Goal: Information Seeking & Learning: Learn about a topic

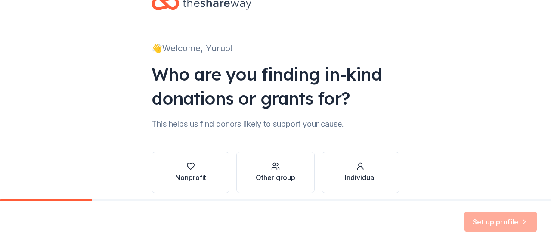
scroll to position [62, 0]
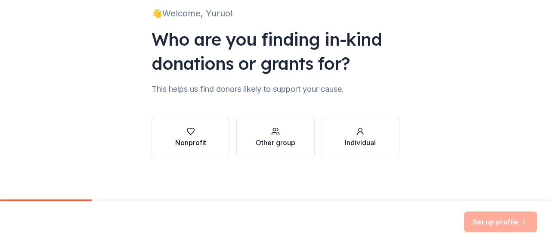
click at [198, 139] on div "Nonprofit" at bounding box center [190, 142] width 31 height 10
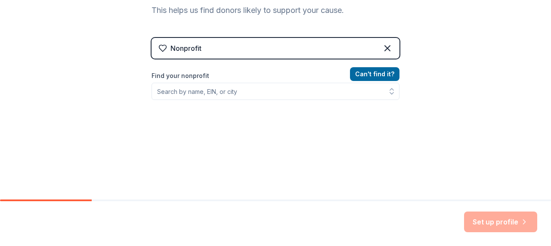
scroll to position [158, 0]
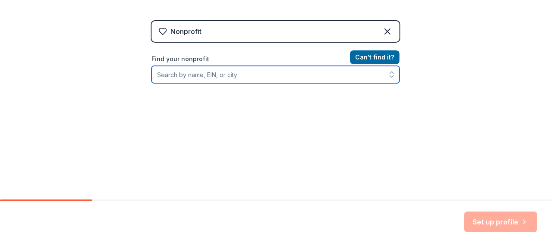
click at [255, 75] on input "Find your nonprofit" at bounding box center [276, 74] width 248 height 17
type input "LetsStopAIDS"
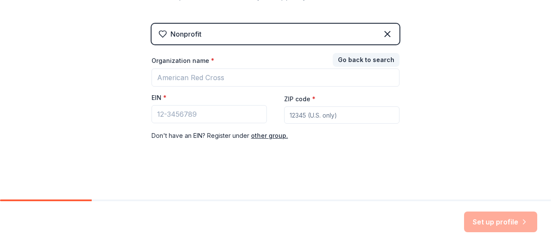
click at [380, 145] on div "Nonprofit Go back to search Organization name * EIN * ZIP code * Don ' t have a…" at bounding box center [276, 91] width 248 height 134
click at [223, 116] on input "EIN *" at bounding box center [209, 114] width 115 height 18
drag, startPoint x: 143, startPoint y: 96, endPoint x: 161, endPoint y: 96, distance: 18.1
click at [161, 96] on div "👋 Welcome, Yuruo! Who are you finding in-kind donations or grants for? This hel…" at bounding box center [276, 22] width 276 height 354
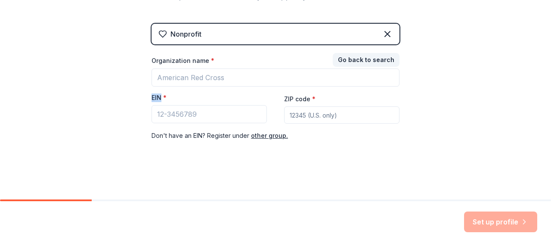
copy label "EIN"
click at [307, 116] on input "ZIP code *" at bounding box center [341, 114] width 115 height 17
click at [301, 144] on div "Nonprofit Go back to search Organization name * EIN * ZIP code * Don ' t have a…" at bounding box center [276, 91] width 248 height 134
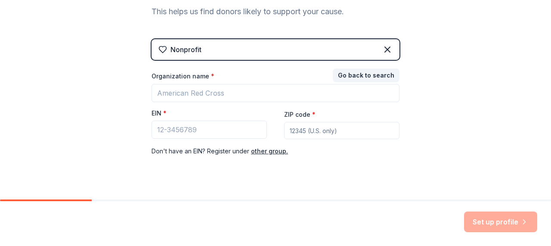
scroll to position [135, 0]
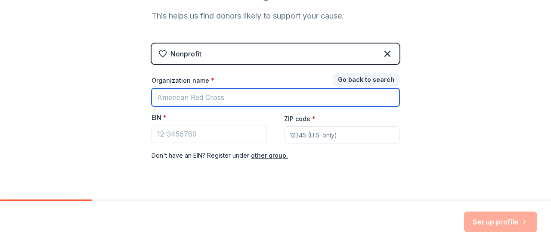
click at [229, 101] on input "Organization name *" at bounding box center [276, 97] width 248 height 18
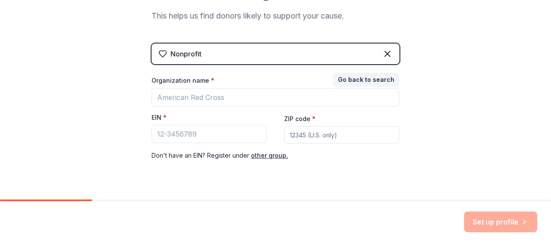
click at [309, 81] on div "Organization name *" at bounding box center [276, 82] width 248 height 12
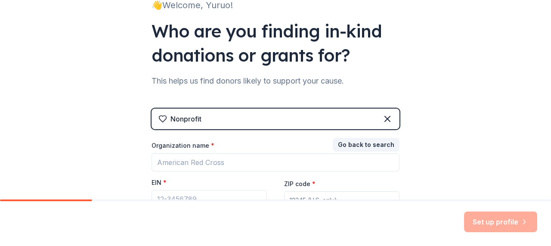
scroll to position [97, 0]
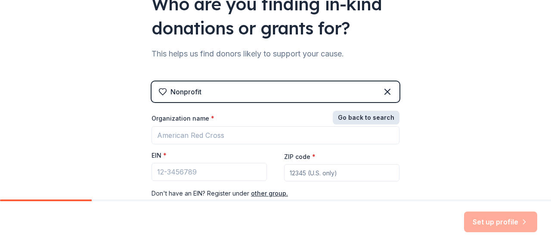
click at [354, 113] on button "Go back to search" at bounding box center [366, 118] width 67 height 14
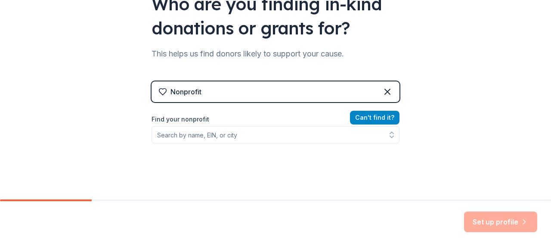
click at [362, 123] on button "Can ' t find it?" at bounding box center [375, 118] width 50 height 14
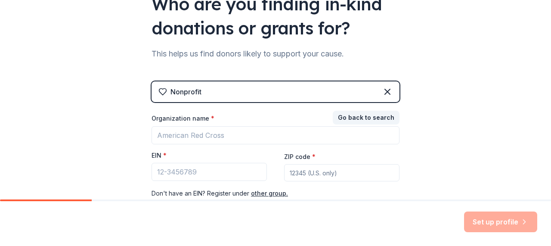
scroll to position [143, 0]
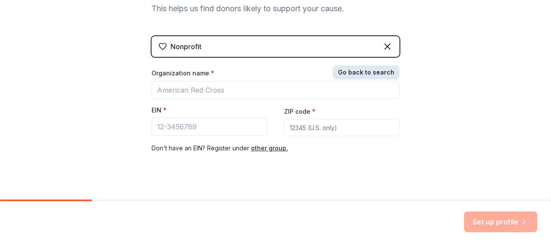
click at [356, 76] on button "Go back to search" at bounding box center [366, 72] width 67 height 14
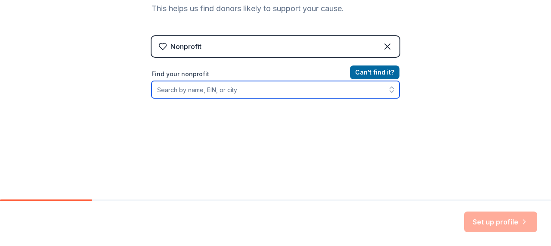
click at [262, 88] on input "Find your nonprofit" at bounding box center [276, 89] width 248 height 17
type input "Toronto"
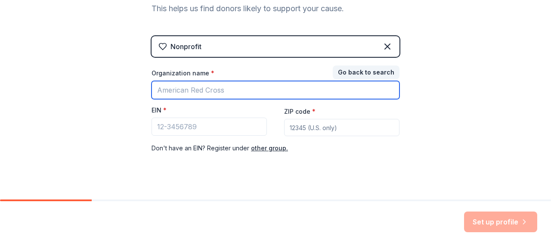
click at [214, 94] on input "Organization name *" at bounding box center [276, 90] width 248 height 18
type input "LetsStopAIDS"
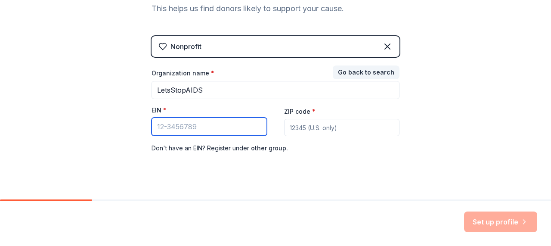
click at [204, 126] on input "EIN *" at bounding box center [209, 127] width 115 height 18
click at [216, 162] on div "Nonprofit Go back to search Organization name * LetsStopAIDS EIN * ZIP code * D…" at bounding box center [276, 103] width 248 height 134
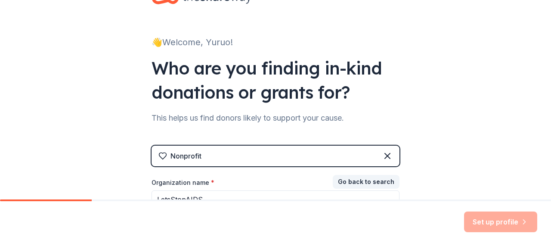
scroll to position [0, 0]
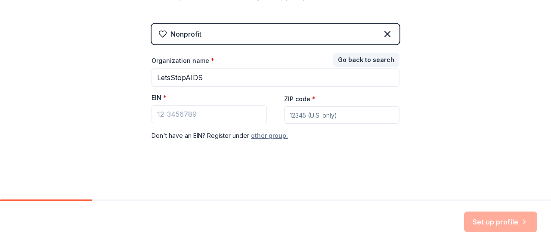
click at [264, 134] on button "other group." at bounding box center [269, 135] width 37 height 10
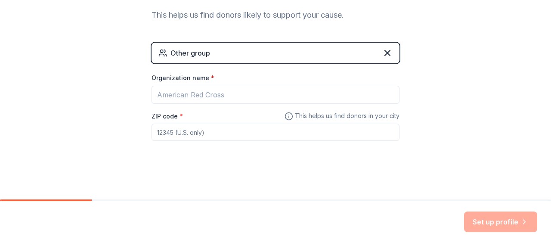
scroll to position [136, 0]
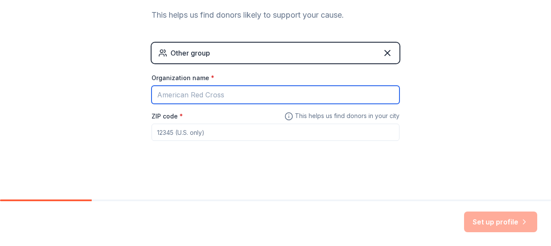
click at [203, 102] on input "Organization name *" at bounding box center [276, 95] width 248 height 18
type input "University of Toronto"
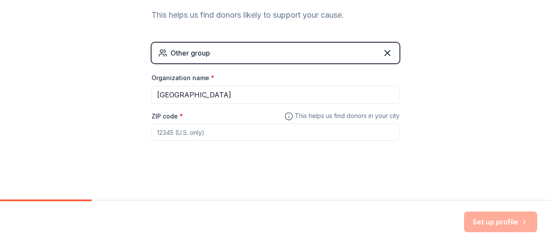
click at [228, 132] on input "ZIP code *" at bounding box center [276, 132] width 248 height 17
type input "M5B 0"
click at [236, 178] on div "👋 Welcome, Yuruo! Who are you finding in-kind donations or grants for? This hel…" at bounding box center [276, 40] width 276 height 353
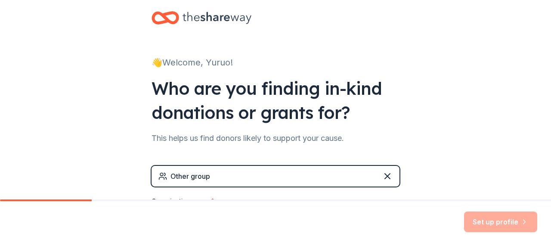
scroll to position [0, 0]
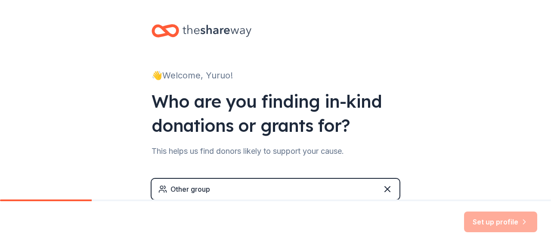
click at [183, 34] on icon at bounding box center [217, 31] width 69 height 18
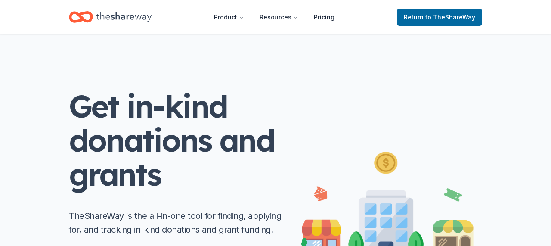
click at [125, 23] on icon "Home" at bounding box center [123, 17] width 55 height 18
click at [119, 12] on icon "Home" at bounding box center [123, 17] width 55 height 18
click at [432, 16] on span "to TheShareWay" at bounding box center [450, 16] width 50 height 7
click at [429, 16] on span "to TheShareWay" at bounding box center [450, 16] width 50 height 7
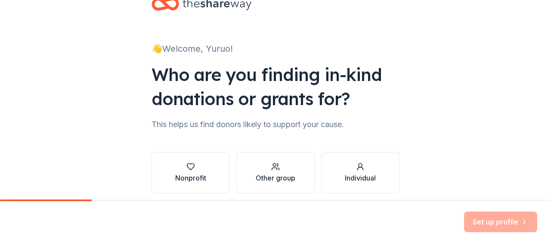
scroll to position [62, 0]
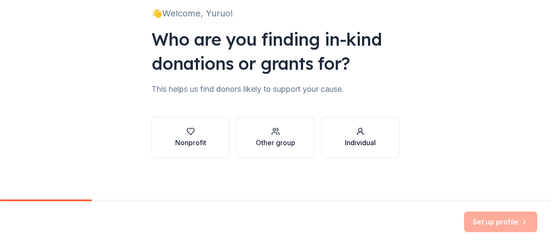
click at [365, 155] on button "Individual" at bounding box center [361, 137] width 78 height 41
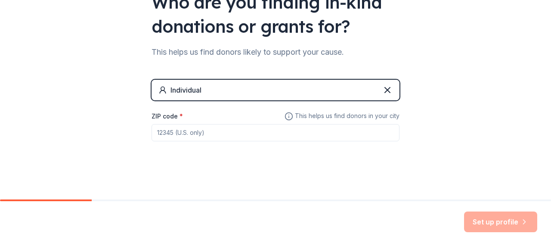
scroll to position [75, 0]
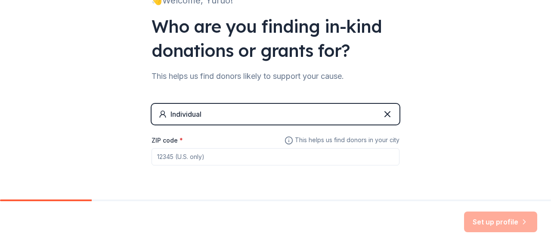
click at [365, 155] on input "ZIP code *" at bounding box center [276, 156] width 248 height 17
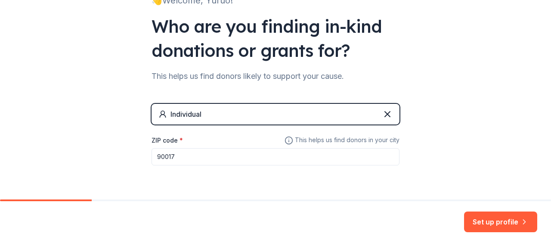
type input "90017"
click at [489, 238] on div "Set up profile" at bounding box center [275, 223] width 551 height 45
click at [485, 226] on button "Set up profile" at bounding box center [500, 221] width 73 height 21
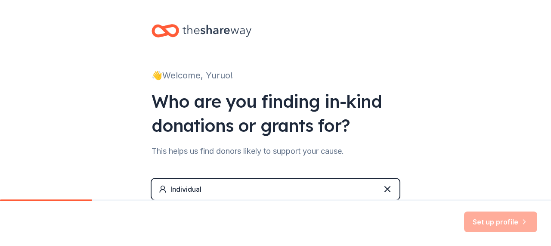
scroll to position [57, 0]
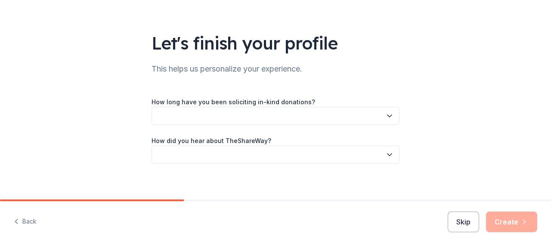
scroll to position [43, 0]
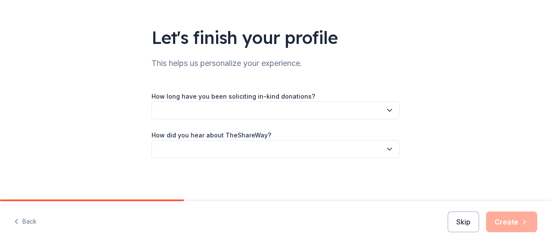
click at [219, 108] on button "button" at bounding box center [276, 110] width 248 height 18
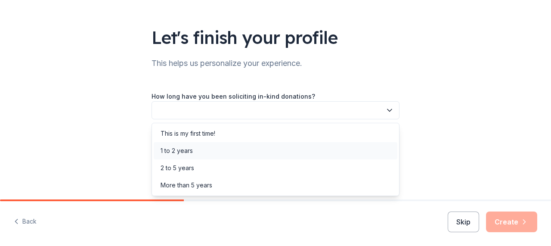
click at [211, 146] on div "1 to 2 years" at bounding box center [276, 150] width 244 height 17
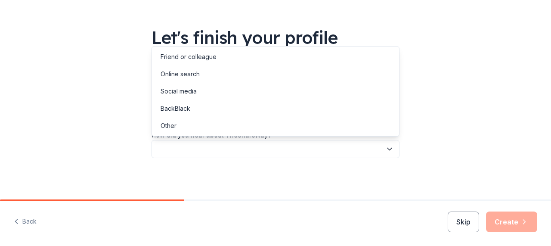
click at [231, 148] on button "button" at bounding box center [276, 149] width 248 height 18
click at [226, 74] on div "Online search" at bounding box center [276, 73] width 244 height 17
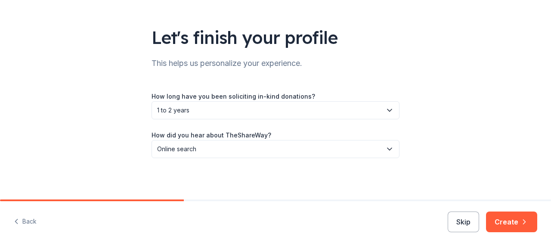
click at [514, 226] on button "Create" at bounding box center [511, 221] width 51 height 21
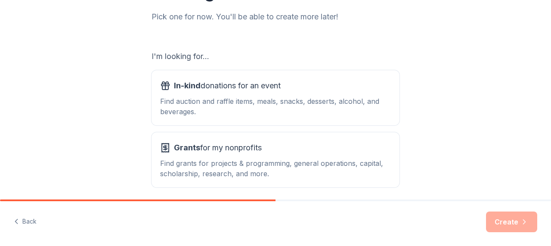
scroll to position [115, 0]
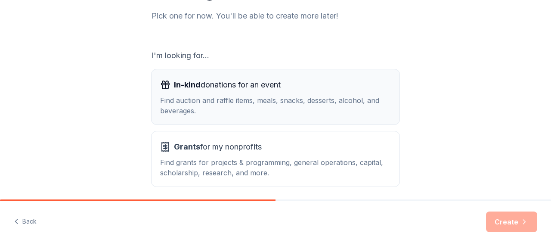
click at [326, 118] on button "In-kind donations for an event Find auction and raffle items, meals, snacks, de…" at bounding box center [276, 96] width 248 height 55
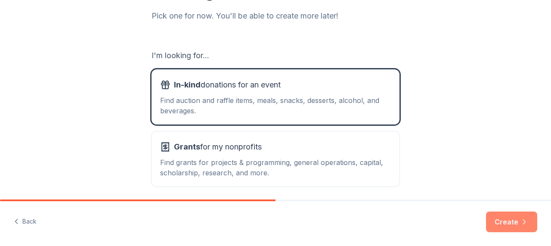
click at [496, 214] on button "Create" at bounding box center [511, 221] width 51 height 21
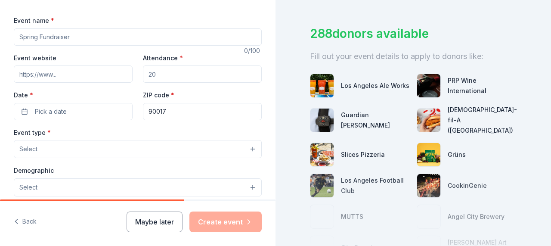
scroll to position [109, 0]
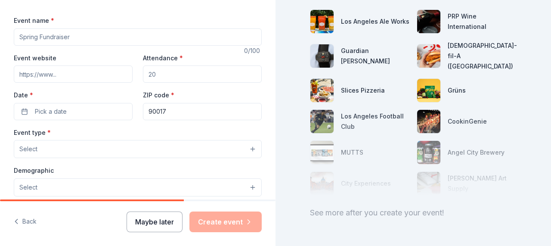
click at [163, 227] on button "Maybe later" at bounding box center [155, 221] width 56 height 21
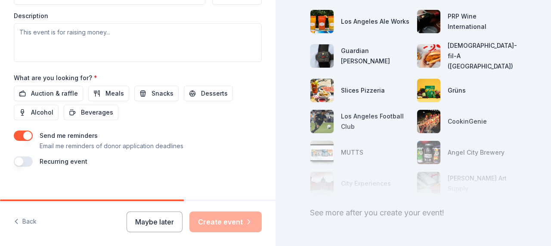
scroll to position [374, 0]
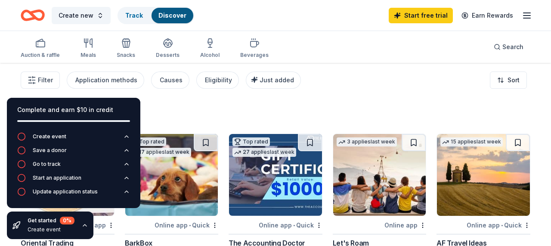
click at [168, 120] on div "182 results" at bounding box center [120, 114] width 198 height 17
click at [43, 74] on button "Filter" at bounding box center [40, 79] width 39 height 17
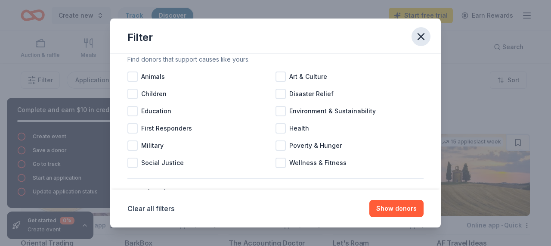
scroll to position [28, 0]
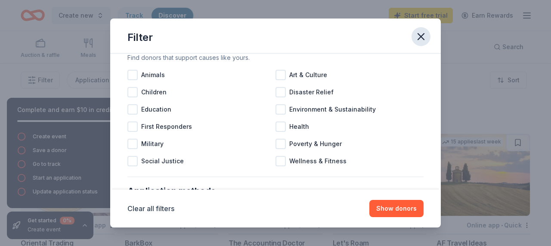
click at [416, 36] on icon "button" at bounding box center [421, 37] width 12 height 12
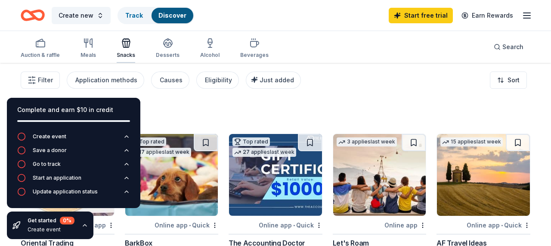
click at [126, 52] on div "Snacks" at bounding box center [126, 55] width 19 height 7
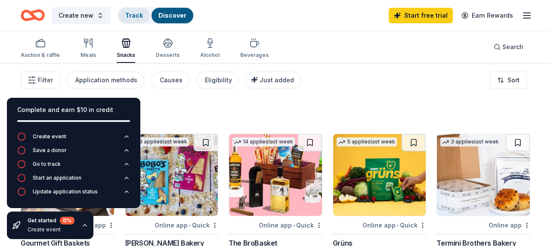
click at [139, 17] on link "Track" at bounding box center [134, 15] width 18 height 7
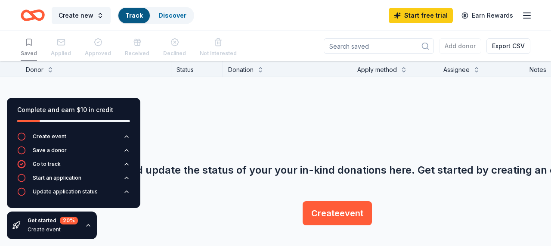
scroll to position [0, 0]
click at [161, 17] on link "Discover" at bounding box center [172, 15] width 28 height 7
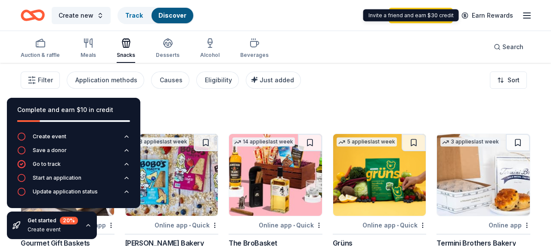
click at [530, 17] on icon "button" at bounding box center [527, 15] width 10 height 10
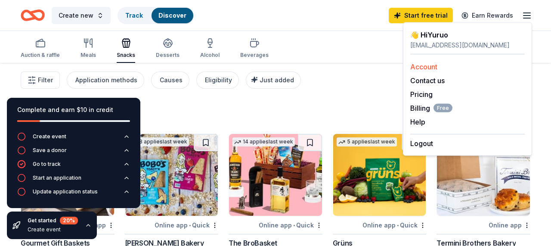
click at [423, 68] on link "Account" at bounding box center [423, 66] width 27 height 9
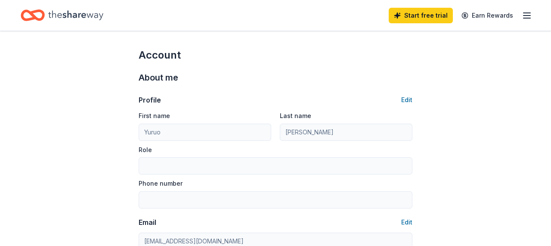
click at [73, 14] on icon "Home" at bounding box center [75, 15] width 55 height 18
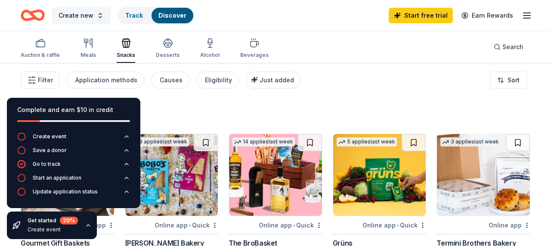
click at [80, 16] on span "Create new" at bounding box center [76, 15] width 35 height 10
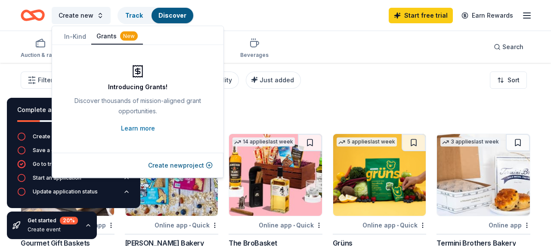
click at [77, 32] on button "In-Kind" at bounding box center [75, 37] width 32 height 16
click at [319, 74] on div "Filter Application methods Causes Eligibility Just added Sort" at bounding box center [275, 80] width 551 height 34
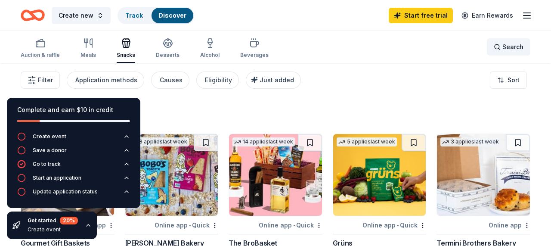
click at [507, 46] on span "Search" at bounding box center [512, 47] width 21 height 10
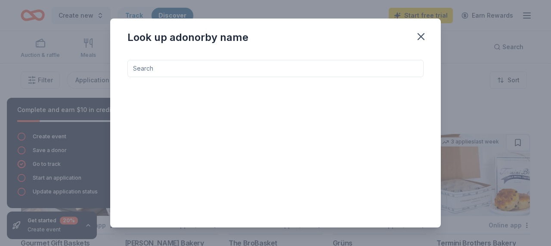
click at [274, 70] on input at bounding box center [275, 68] width 296 height 17
click at [418, 37] on icon "button" at bounding box center [421, 37] width 12 height 12
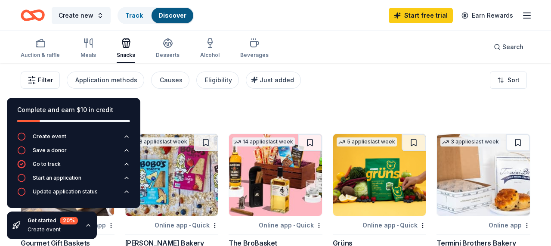
click at [38, 76] on span "Filter" at bounding box center [45, 80] width 15 height 10
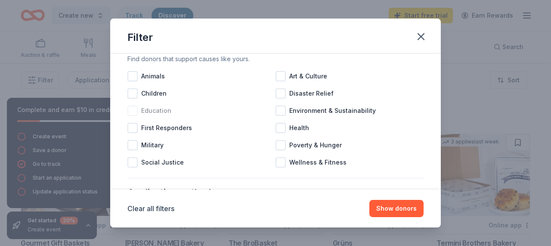
scroll to position [28, 0]
click at [290, 126] on span "Health" at bounding box center [299, 127] width 20 height 10
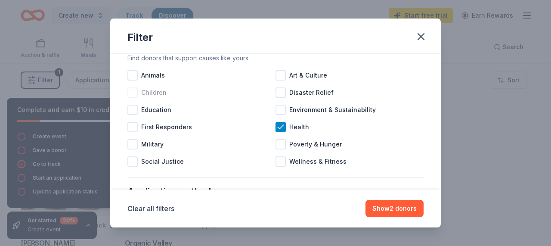
click at [137, 96] on div at bounding box center [132, 92] width 10 height 10
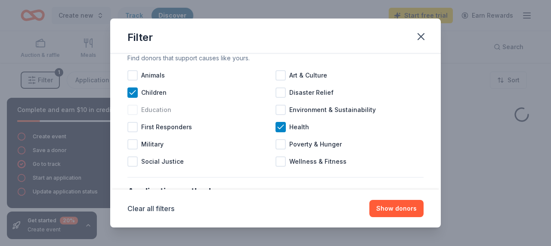
click at [136, 111] on div at bounding box center [132, 110] width 10 height 10
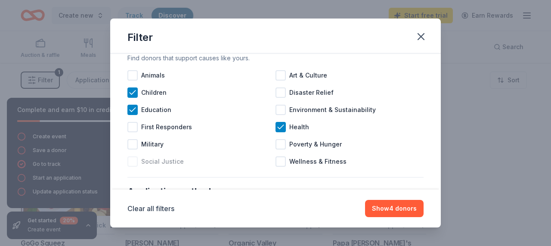
click at [149, 161] on span "Social Justice" at bounding box center [162, 161] width 43 height 10
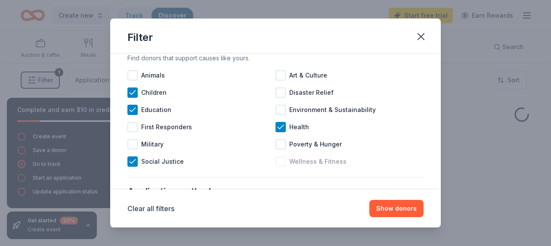
click at [277, 159] on div at bounding box center [281, 161] width 10 height 10
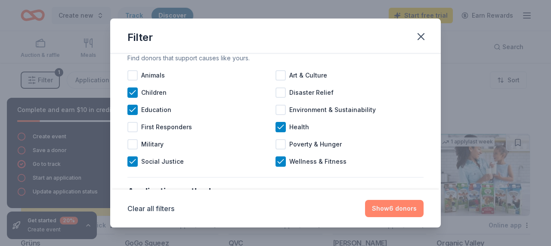
click at [384, 206] on button "Show 6 donors" at bounding box center [394, 208] width 59 height 17
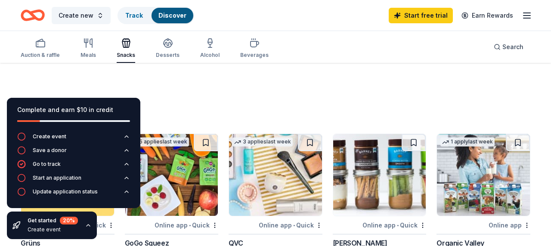
scroll to position [55, 0]
